Goal: Task Accomplishment & Management: Complete application form

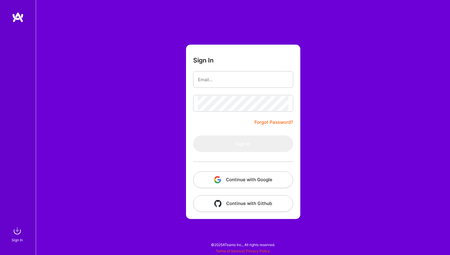
click at [245, 180] on button "Continue with Google" at bounding box center [243, 179] width 100 height 17
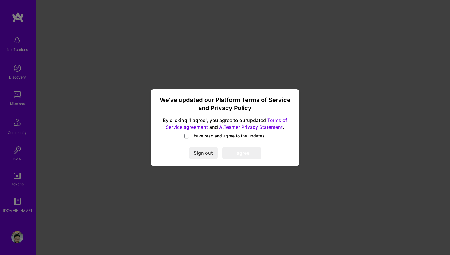
click at [196, 134] on span "I have read and agree to the updates." at bounding box center [228, 136] width 74 height 6
click at [0, 0] on input "I have read and agree to the updates." at bounding box center [0, 0] width 0 height 0
click at [240, 151] on button "I agree" at bounding box center [241, 153] width 39 height 12
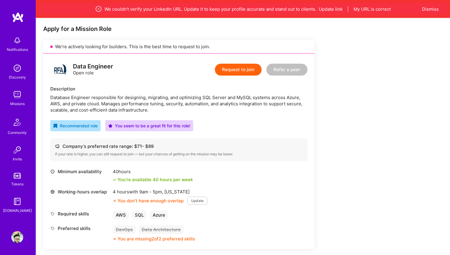
scroll to position [130, 0]
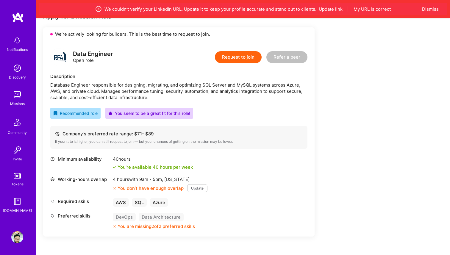
click at [236, 56] on button "Request to join" at bounding box center [238, 57] width 47 height 12
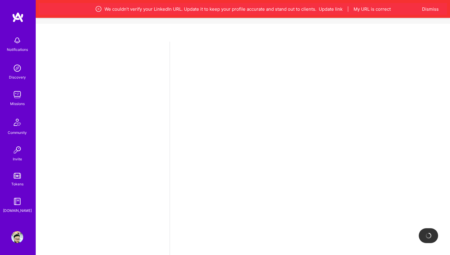
select select "IN"
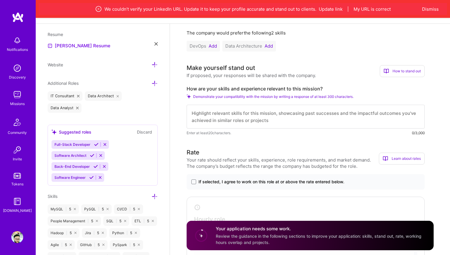
scroll to position [64, 0]
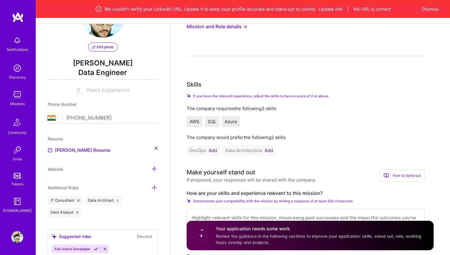
click at [80, 90] on input "9" at bounding box center [79, 90] width 7 height 7
type input "10"
click at [156, 149] on icon at bounding box center [155, 148] width 3 height 3
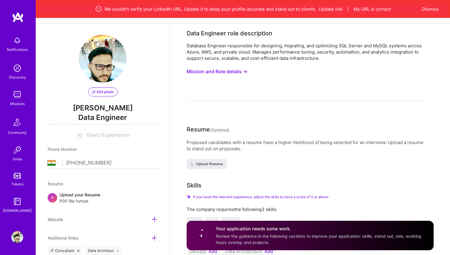
scroll to position [0, 0]
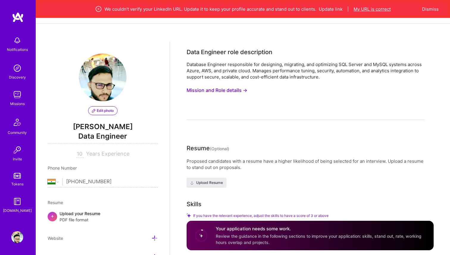
click at [372, 7] on button "My URL is correct" at bounding box center [372, 9] width 37 height 6
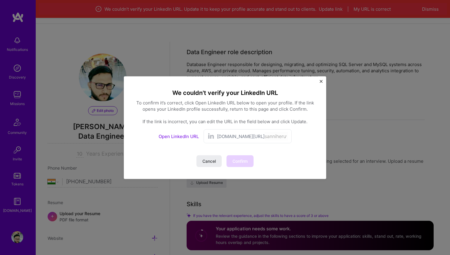
click at [243, 135] on span "[DOMAIN_NAME][URL]" at bounding box center [241, 136] width 48 height 6
click at [181, 136] on link "Open LinkedIn URL" at bounding box center [179, 136] width 40 height 6
click at [272, 137] on input "sanniheruwala" at bounding box center [276, 136] width 23 height 9
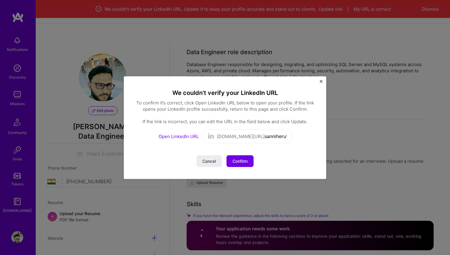
paste input "Hello [PERSON_NAME], A gentle reminder on update. [GEOGRAPHIC_DATA]"
paste input "mh1994"
type input "samh1994"
click at [238, 163] on span "Update" at bounding box center [240, 161] width 15 height 6
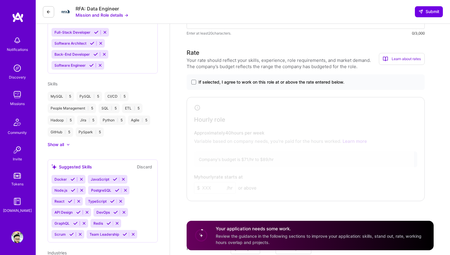
scroll to position [229, 0]
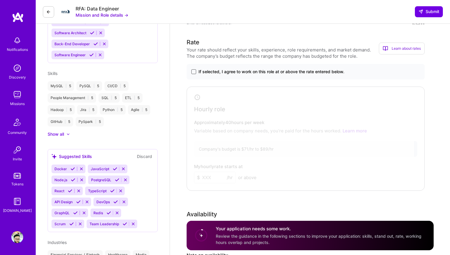
click at [194, 74] on span at bounding box center [193, 71] width 5 height 5
click at [0, 0] on input "If selected, I agree to work on this role at or above the rate entered below." at bounding box center [0, 0] width 0 height 0
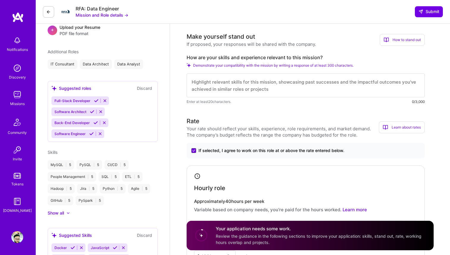
scroll to position [114, 0]
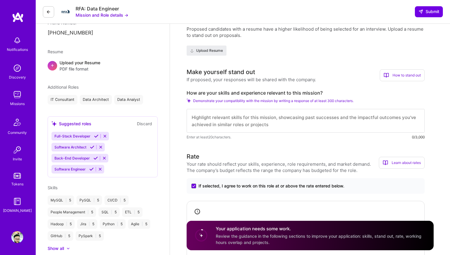
click at [246, 120] on textarea at bounding box center [306, 121] width 238 height 24
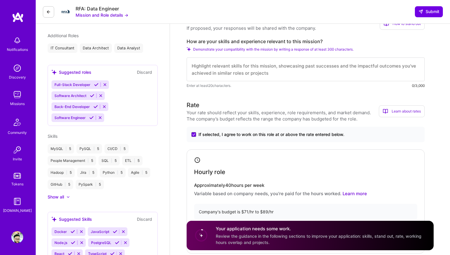
scroll to position [167, 0]
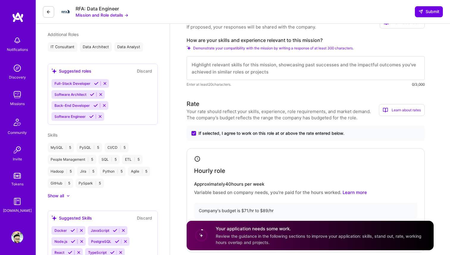
click at [68, 147] on div "MySQL | 5" at bounding box center [61, 148] width 26 height 10
click at [69, 195] on icon at bounding box center [68, 196] width 3 height 2
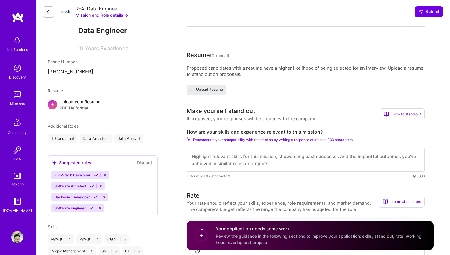
scroll to position [289, 0]
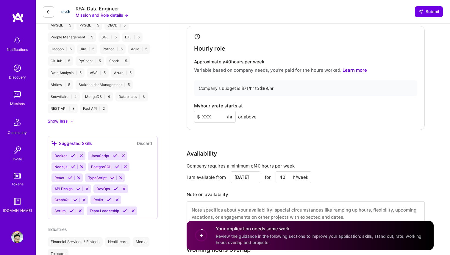
click at [206, 118] on input at bounding box center [215, 117] width 42 height 12
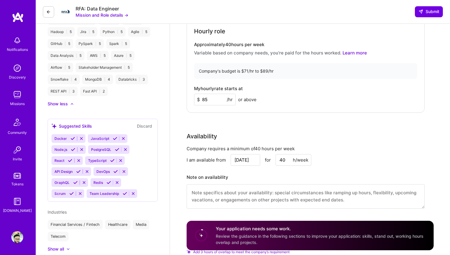
scroll to position [312, 0]
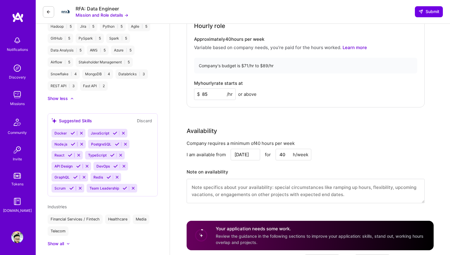
type input "85"
click at [259, 192] on textarea at bounding box center [306, 191] width 238 height 24
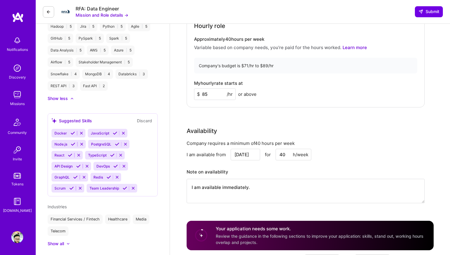
type textarea "I am available immediately."
drag, startPoint x: 241, startPoint y: 67, endPoint x: 277, endPoint y: 67, distance: 36.0
click at [277, 67] on div "Company's budget is $71/hr to $89/hr" at bounding box center [305, 66] width 223 height 16
click at [210, 94] on input "85" at bounding box center [215, 94] width 42 height 12
type input "85"
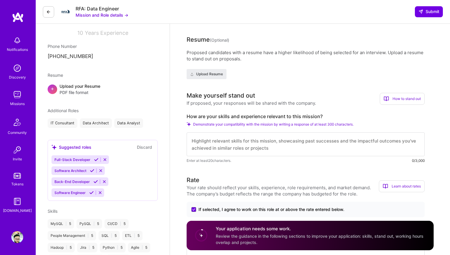
scroll to position [80, 0]
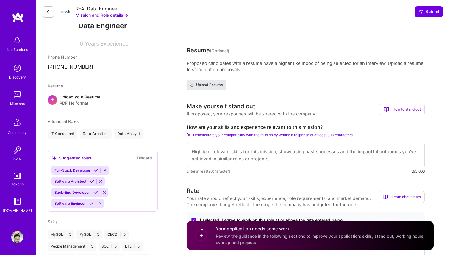
click at [210, 85] on span "Upload Resume" at bounding box center [206, 84] width 33 height 5
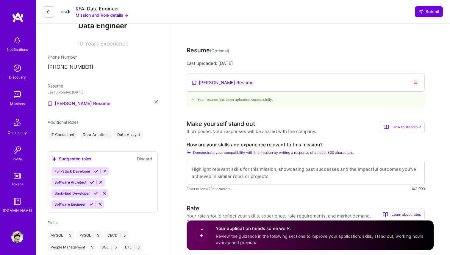
click at [227, 173] on textarea at bounding box center [306, 173] width 238 height 24
paste textarea "Experienced Senior Data Engineer with a strong foundation in Computer Science a…"
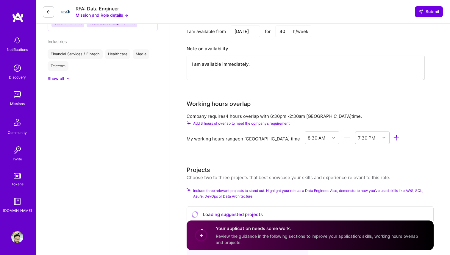
scroll to position [449, 0]
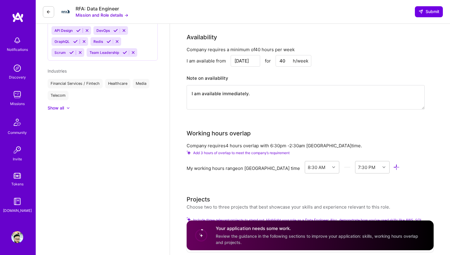
type textarea "Experienced Senior Data Engineer with a strong foundation in Computer Science a…"
click at [221, 94] on textarea "I am available immediately." at bounding box center [306, 97] width 238 height 24
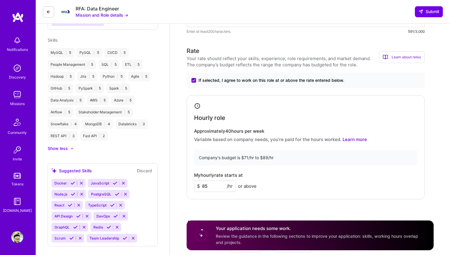
scroll to position [246, 0]
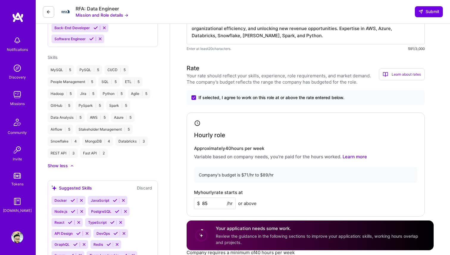
type textarea "I am available to start immediately."
click at [259, 237] on span "Review the guidance in the following sections to improve your application: skil…" at bounding box center [317, 239] width 202 height 11
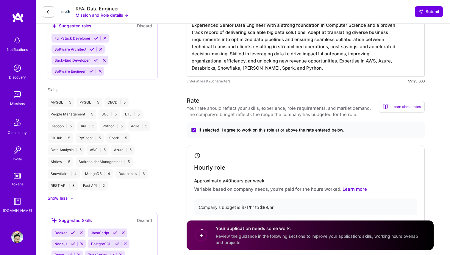
scroll to position [214, 0]
click at [54, 90] on span "Skills" at bounding box center [53, 89] width 10 height 5
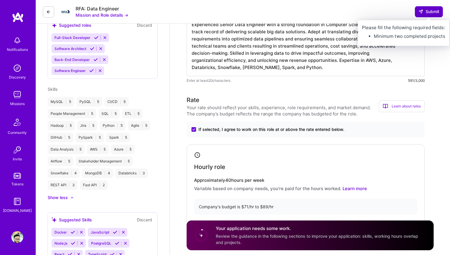
click at [419, 8] on button "Submit" at bounding box center [429, 11] width 28 height 11
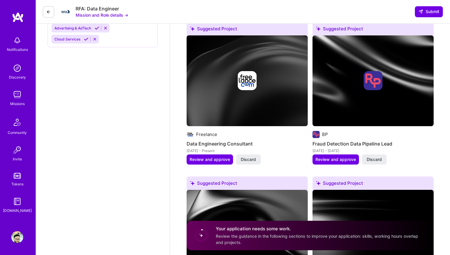
scroll to position [661, 0]
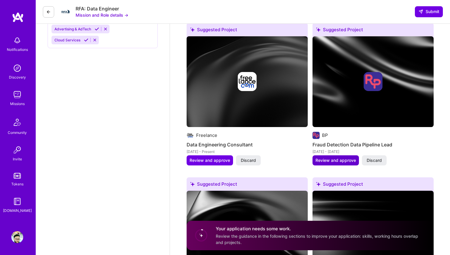
click at [334, 159] on span "Review and approve" at bounding box center [335, 160] width 40 height 6
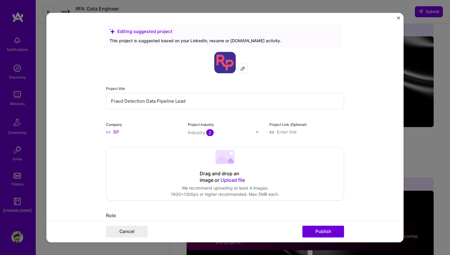
click at [397, 18] on form "Editing suggested project This project is suggested based on your LinkedIn, res…" at bounding box center [224, 127] width 357 height 229
click at [400, 17] on img "Close" at bounding box center [398, 17] width 3 height 3
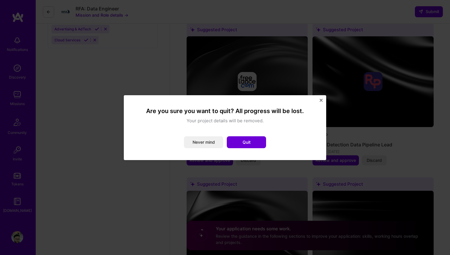
click at [321, 100] on img "Close" at bounding box center [321, 100] width 3 height 3
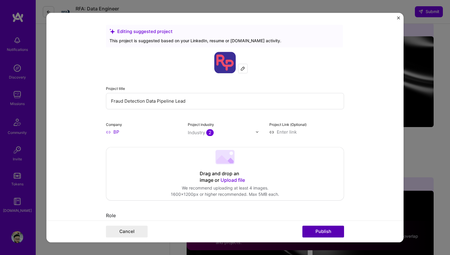
click at [330, 228] on button "Publish" at bounding box center [323, 232] width 42 height 12
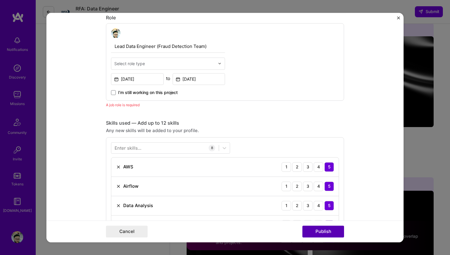
scroll to position [200, 0]
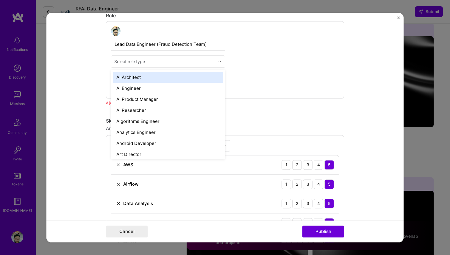
click at [164, 61] on input "text" at bounding box center [164, 61] width 101 height 6
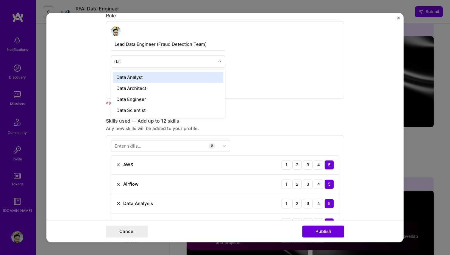
type input "data"
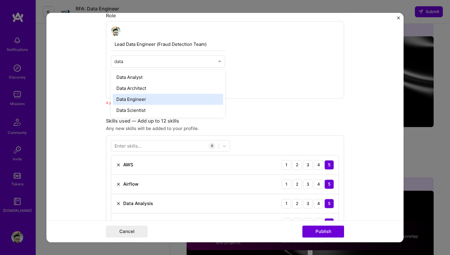
click at [160, 99] on div "Data Engineer" at bounding box center [168, 99] width 110 height 11
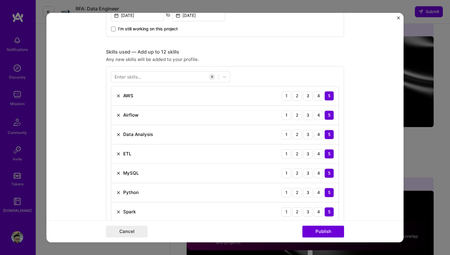
scroll to position [285, 0]
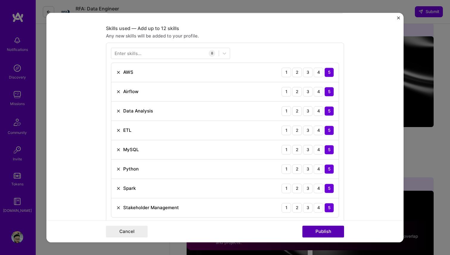
click at [328, 230] on button "Publish" at bounding box center [323, 232] width 42 height 12
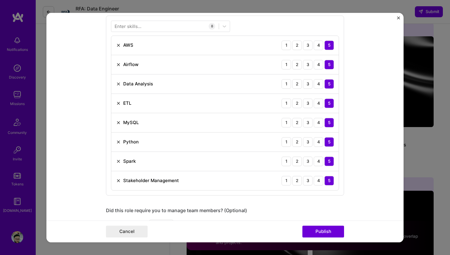
scroll to position [258, 0]
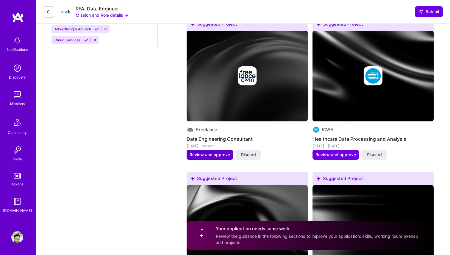
click at [213, 154] on span "Review and approve" at bounding box center [210, 155] width 40 height 6
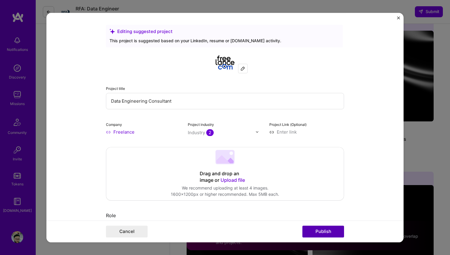
click at [315, 231] on button "Publish" at bounding box center [323, 232] width 42 height 12
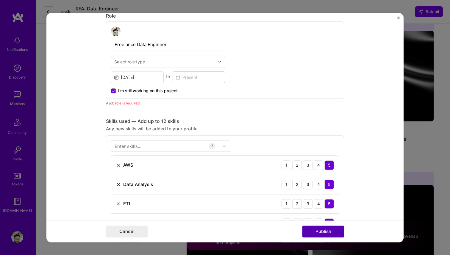
scroll to position [200, 0]
click at [199, 61] on input "text" at bounding box center [164, 61] width 101 height 6
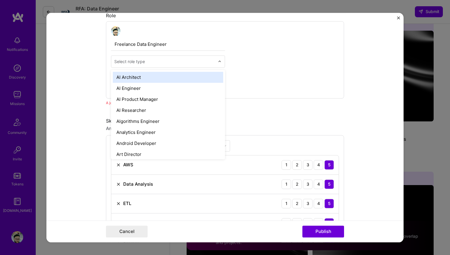
click at [199, 61] on input "text" at bounding box center [164, 61] width 101 height 6
type input "data"
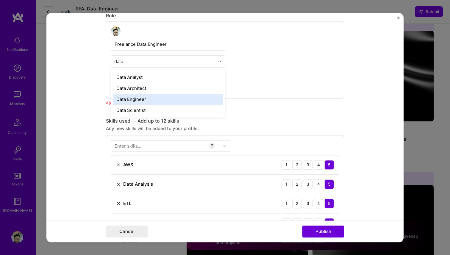
click at [186, 101] on div "Data Engineer" at bounding box center [168, 99] width 110 height 11
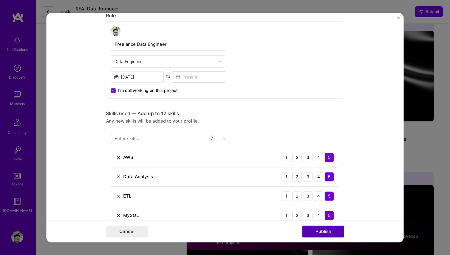
click at [332, 231] on button "Publish" at bounding box center [323, 232] width 42 height 12
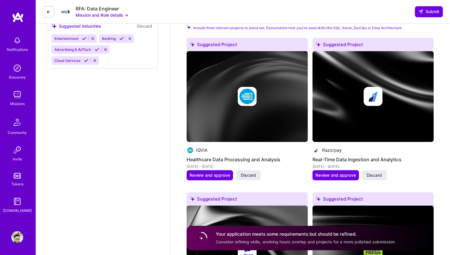
scroll to position [646, 0]
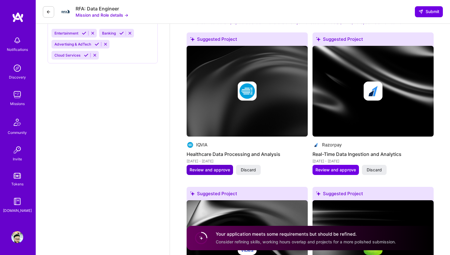
click at [207, 169] on span "Review and approve" at bounding box center [210, 170] width 40 height 6
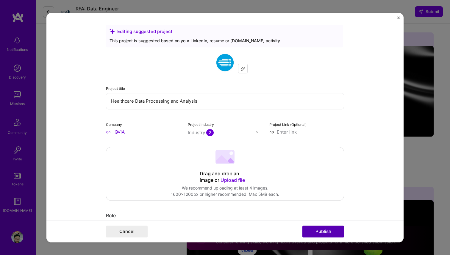
click at [315, 226] on button "Publish" at bounding box center [323, 232] width 42 height 12
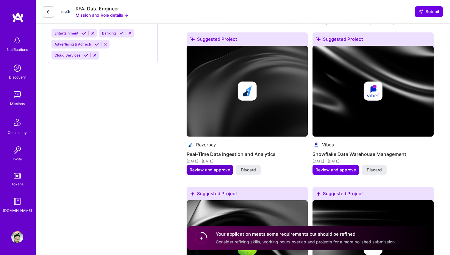
click at [216, 173] on span "Review and approve" at bounding box center [210, 170] width 40 height 6
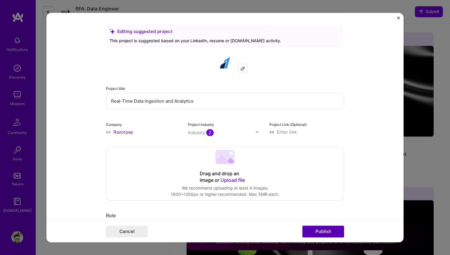
click at [315, 228] on button "Publish" at bounding box center [323, 232] width 42 height 12
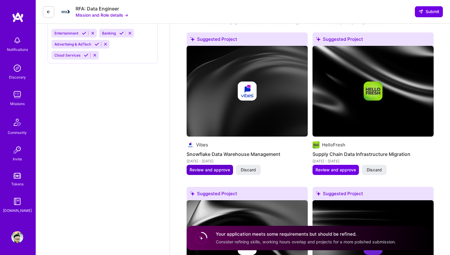
click at [215, 172] on span "Review and approve" at bounding box center [210, 170] width 40 height 6
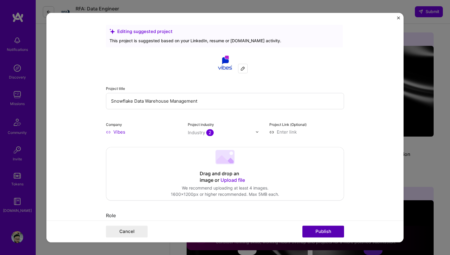
click at [316, 228] on button "Publish" at bounding box center [323, 232] width 42 height 12
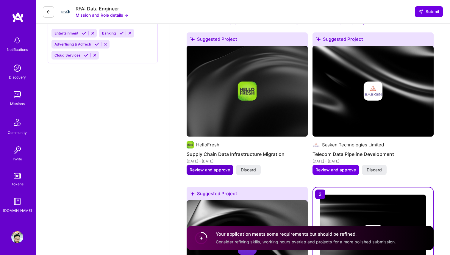
click at [209, 168] on span "Review and approve" at bounding box center [210, 170] width 40 height 6
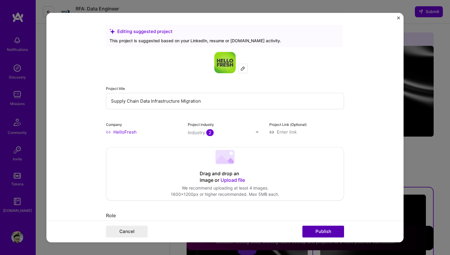
click at [315, 231] on button "Publish" at bounding box center [323, 232] width 42 height 12
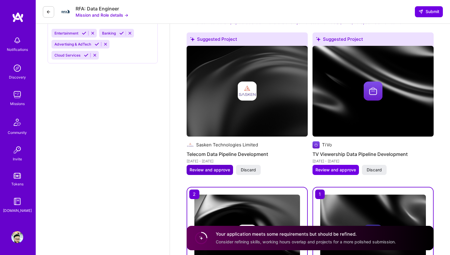
click at [217, 172] on span "Review and approve" at bounding box center [210, 170] width 40 height 6
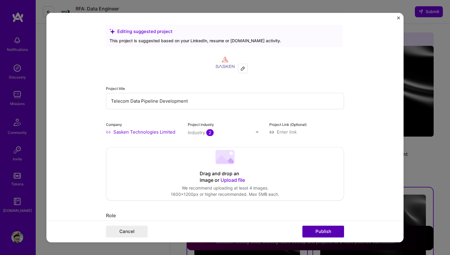
click at [319, 230] on button "Publish" at bounding box center [323, 232] width 42 height 12
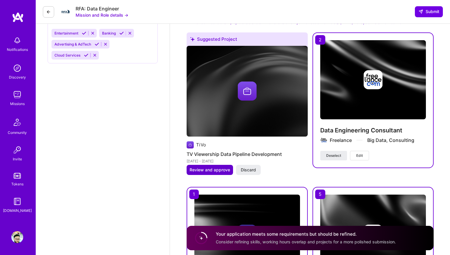
click at [210, 168] on span "Review and approve" at bounding box center [210, 170] width 40 height 6
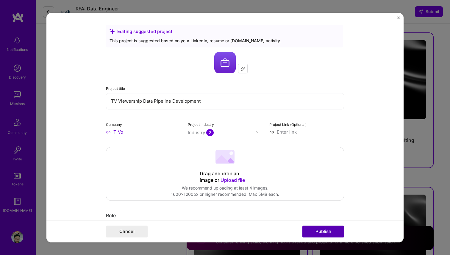
click at [335, 233] on button "Publish" at bounding box center [323, 232] width 42 height 12
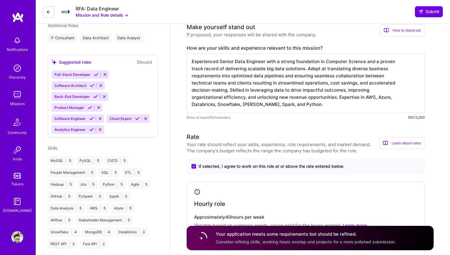
scroll to position [158, 0]
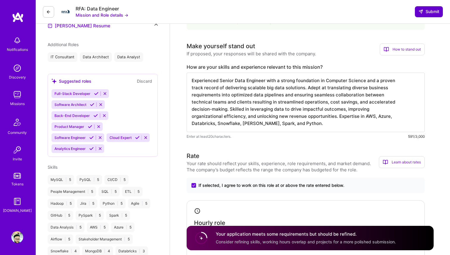
click at [421, 9] on span "Submit" at bounding box center [428, 12] width 21 height 6
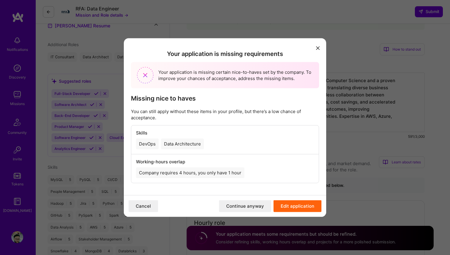
click at [170, 146] on div "Data Architecture" at bounding box center [182, 144] width 43 height 11
click at [190, 170] on div "Company requires 4 hours, you only have 1 hour" at bounding box center [190, 173] width 108 height 11
click at [276, 170] on div "Company requires 4 hours, you only have 1 hour" at bounding box center [225, 173] width 178 height 11
click at [298, 206] on button "Edit application" at bounding box center [298, 206] width 48 height 12
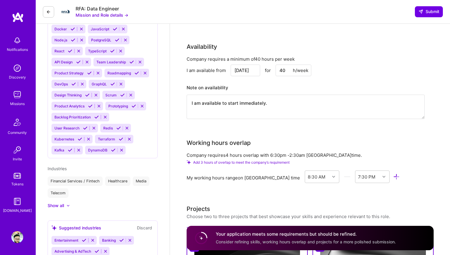
scroll to position [461, 0]
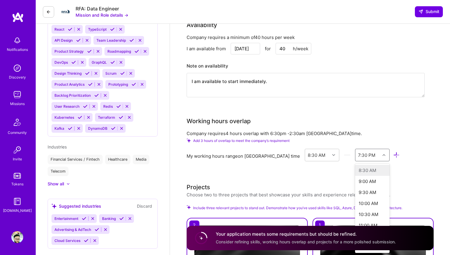
click at [382, 154] on icon at bounding box center [383, 155] width 3 height 3
click at [330, 152] on div at bounding box center [334, 155] width 9 height 8
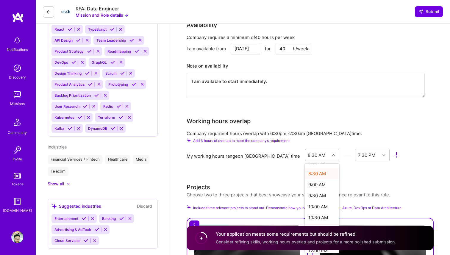
scroll to position [252, 0]
click at [305, 174] on div "11:30 AM" at bounding box center [322, 171] width 35 height 11
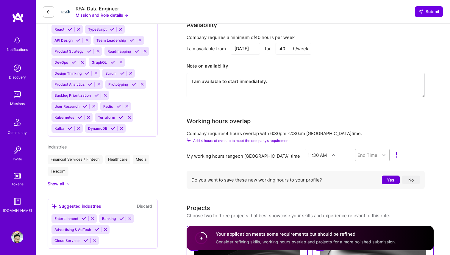
click at [380, 152] on div at bounding box center [384, 155] width 9 height 8
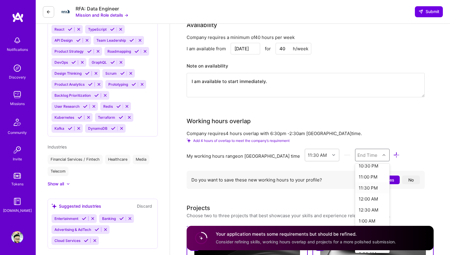
click at [355, 186] on div "11:30 PM" at bounding box center [372, 187] width 35 height 11
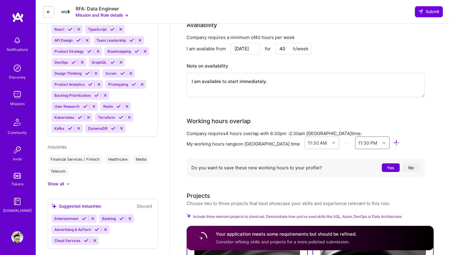
click at [391, 169] on button "Yes" at bounding box center [391, 167] width 18 height 9
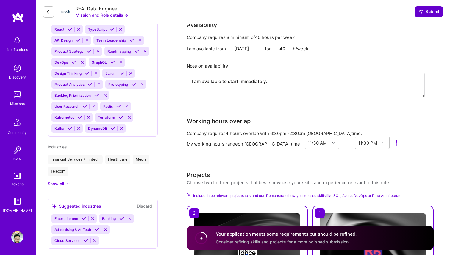
click at [424, 11] on span "Submit" at bounding box center [428, 12] width 21 height 6
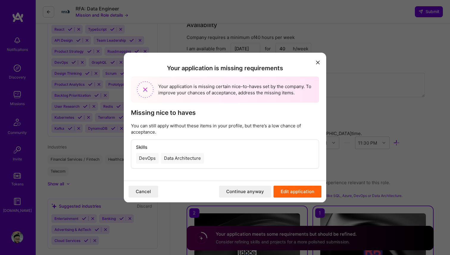
click at [240, 191] on button "Continue anyway" at bounding box center [245, 192] width 52 height 12
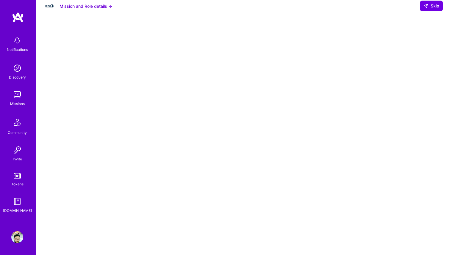
scroll to position [80, 0]
select select "IN"
